Goal: Task Accomplishment & Management: Manage account settings

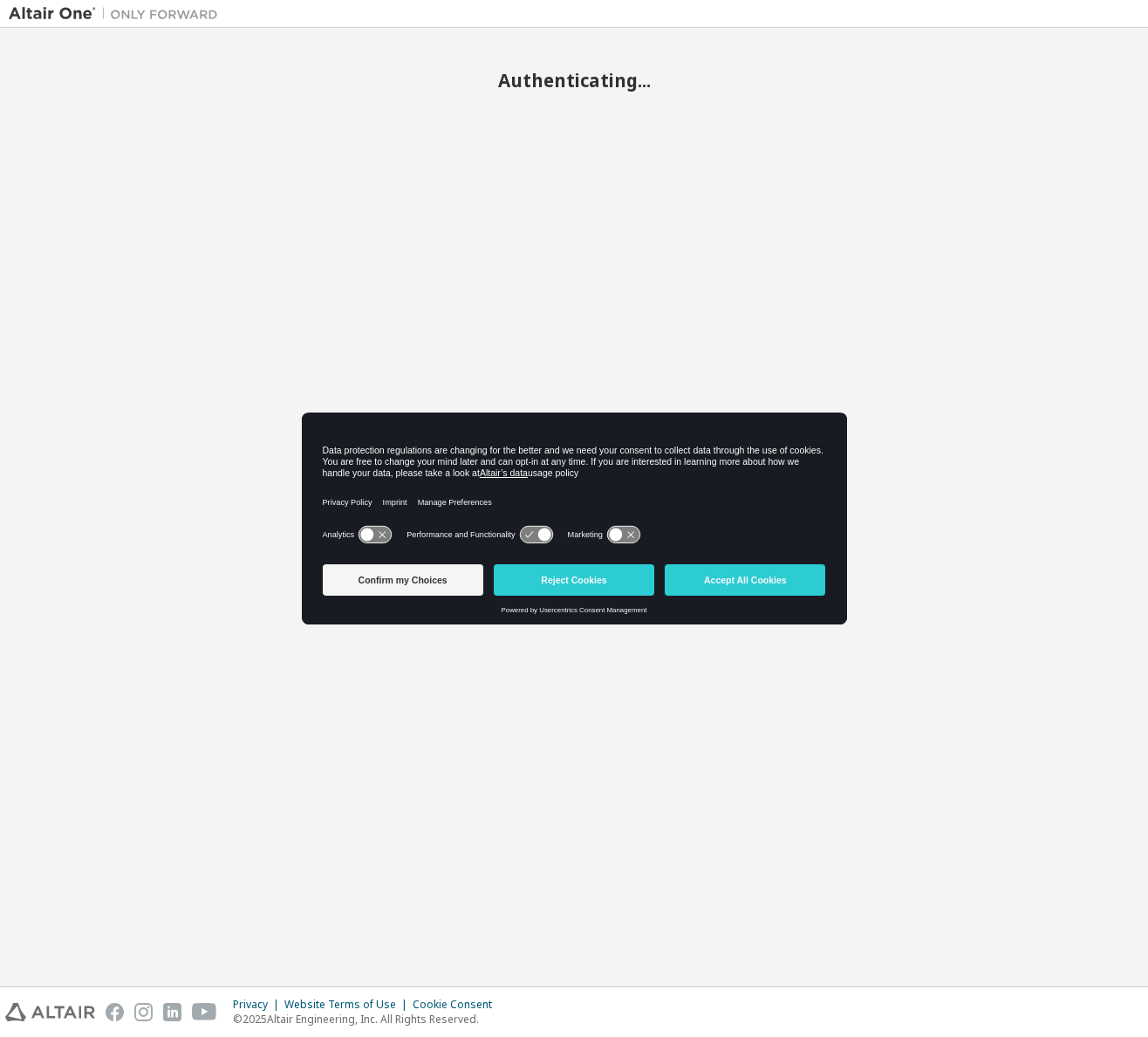
click at [600, 591] on button "Reject Cookies" at bounding box center [574, 580] width 161 height 31
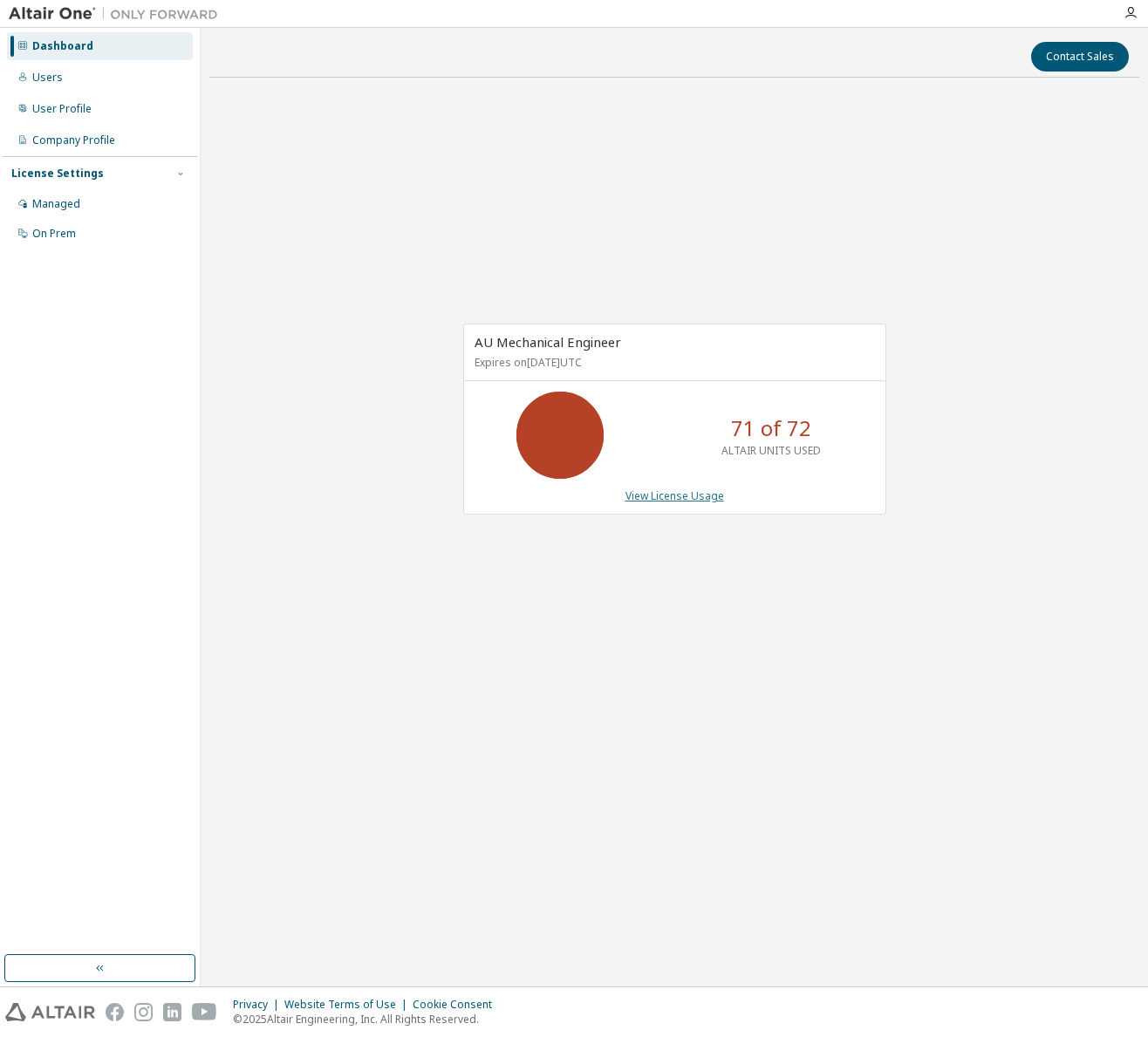
click at [675, 491] on link "View License Usage" at bounding box center [675, 496] width 99 height 15
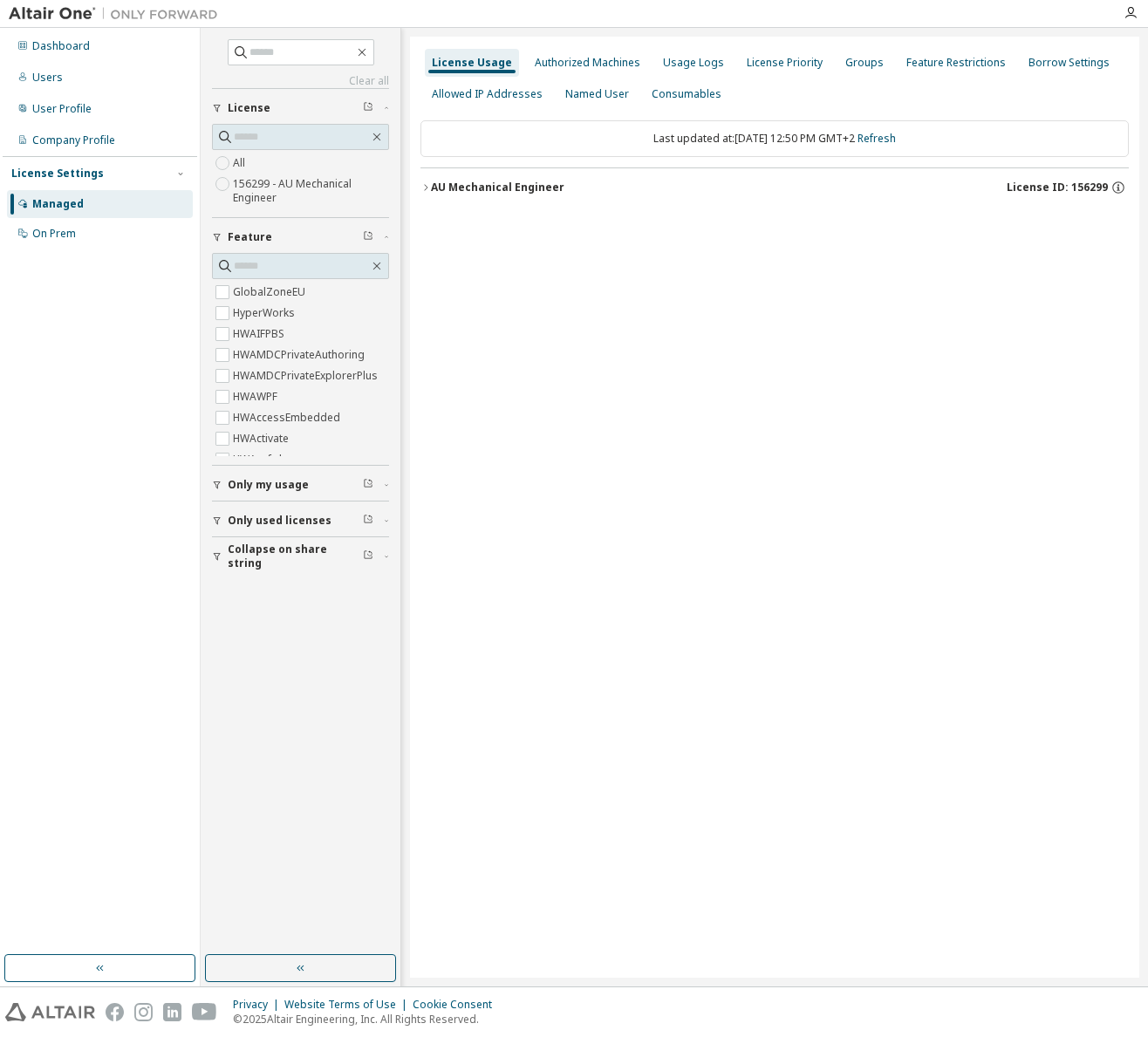
click at [429, 185] on icon "button" at bounding box center [425, 187] width 10 height 10
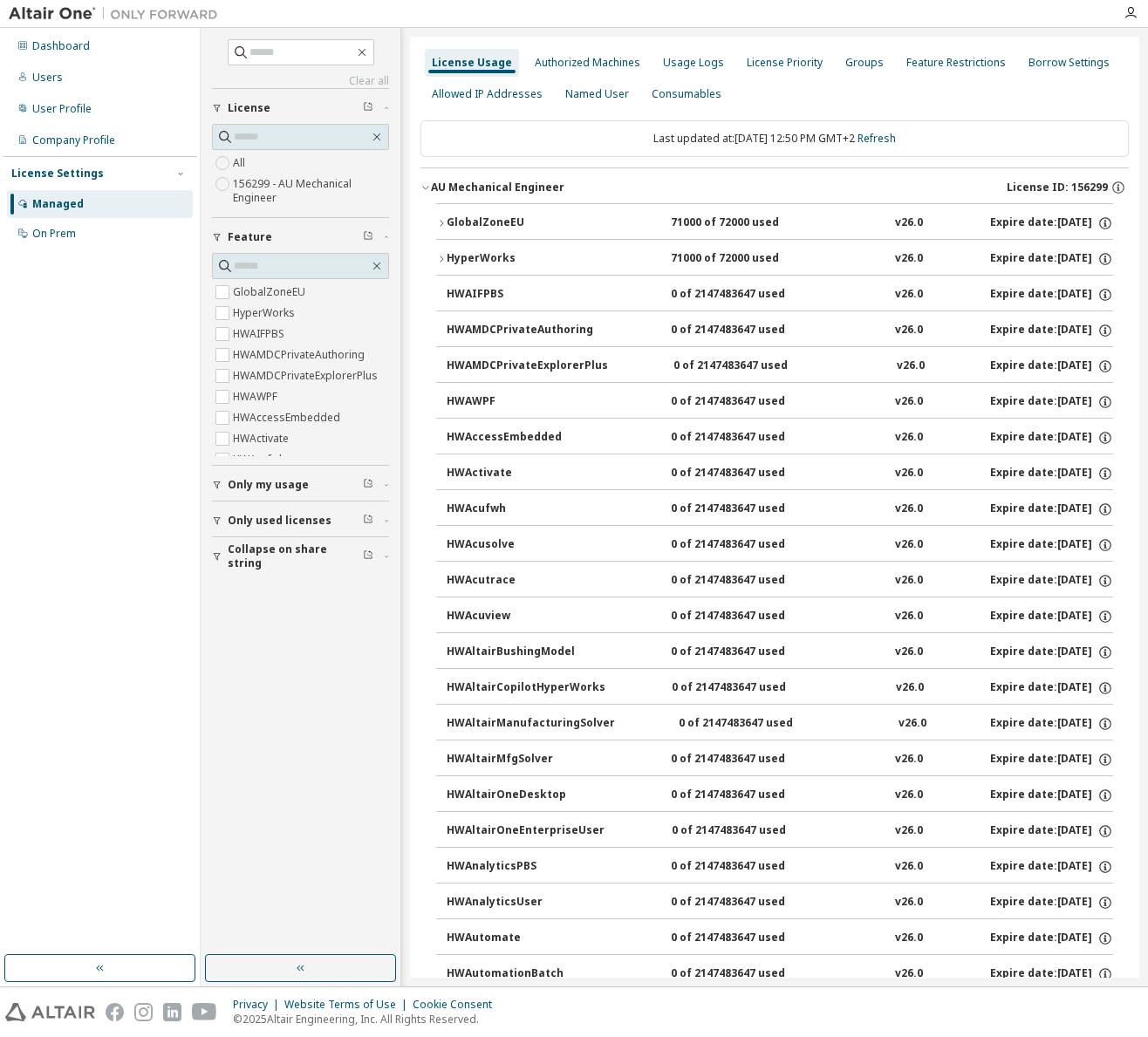
click at [445, 223] on icon "button" at bounding box center [441, 223] width 10 height 10
